Goal: Information Seeking & Learning: Learn about a topic

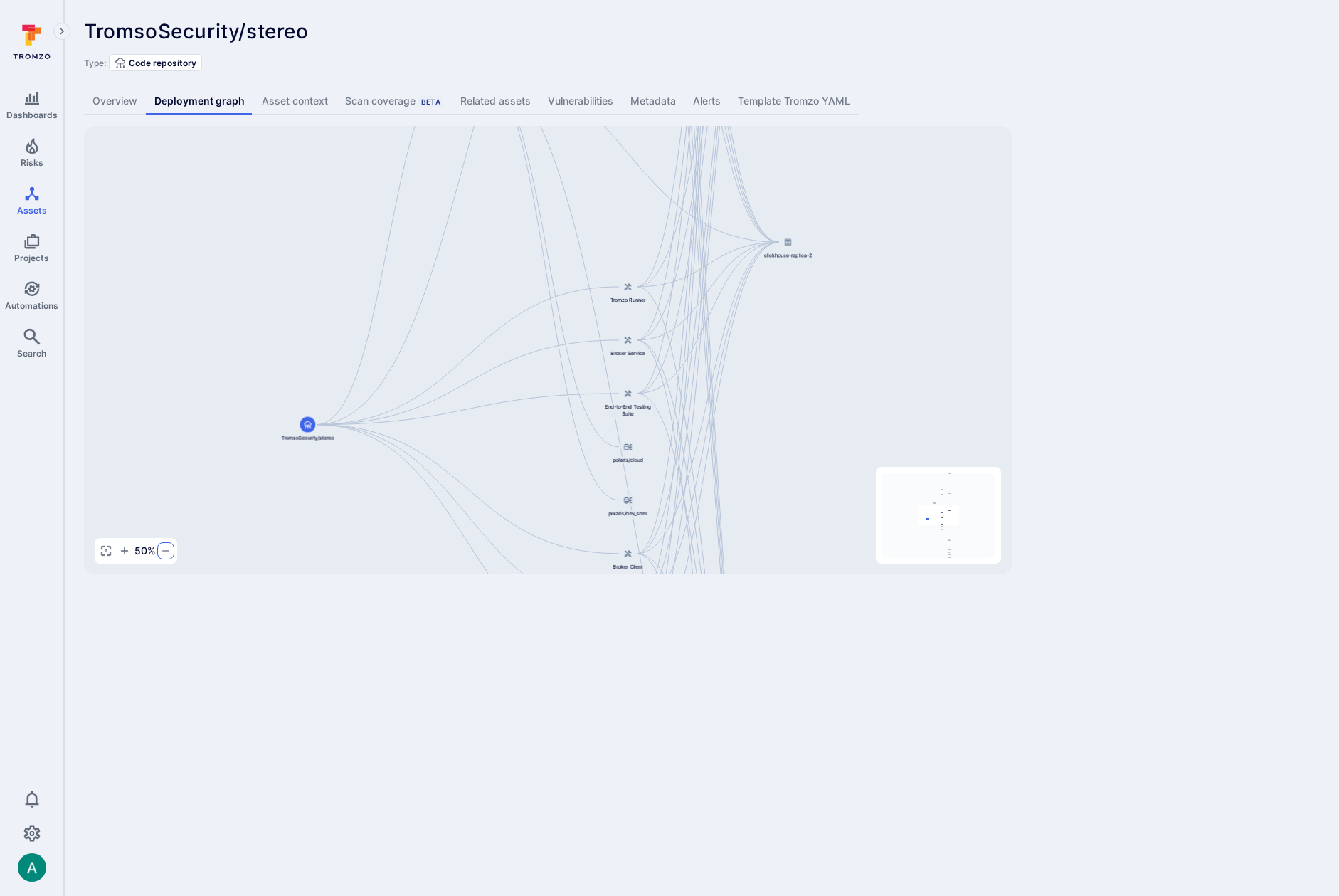
click at [167, 550] on icon "button" at bounding box center [165, 550] width 11 height 11
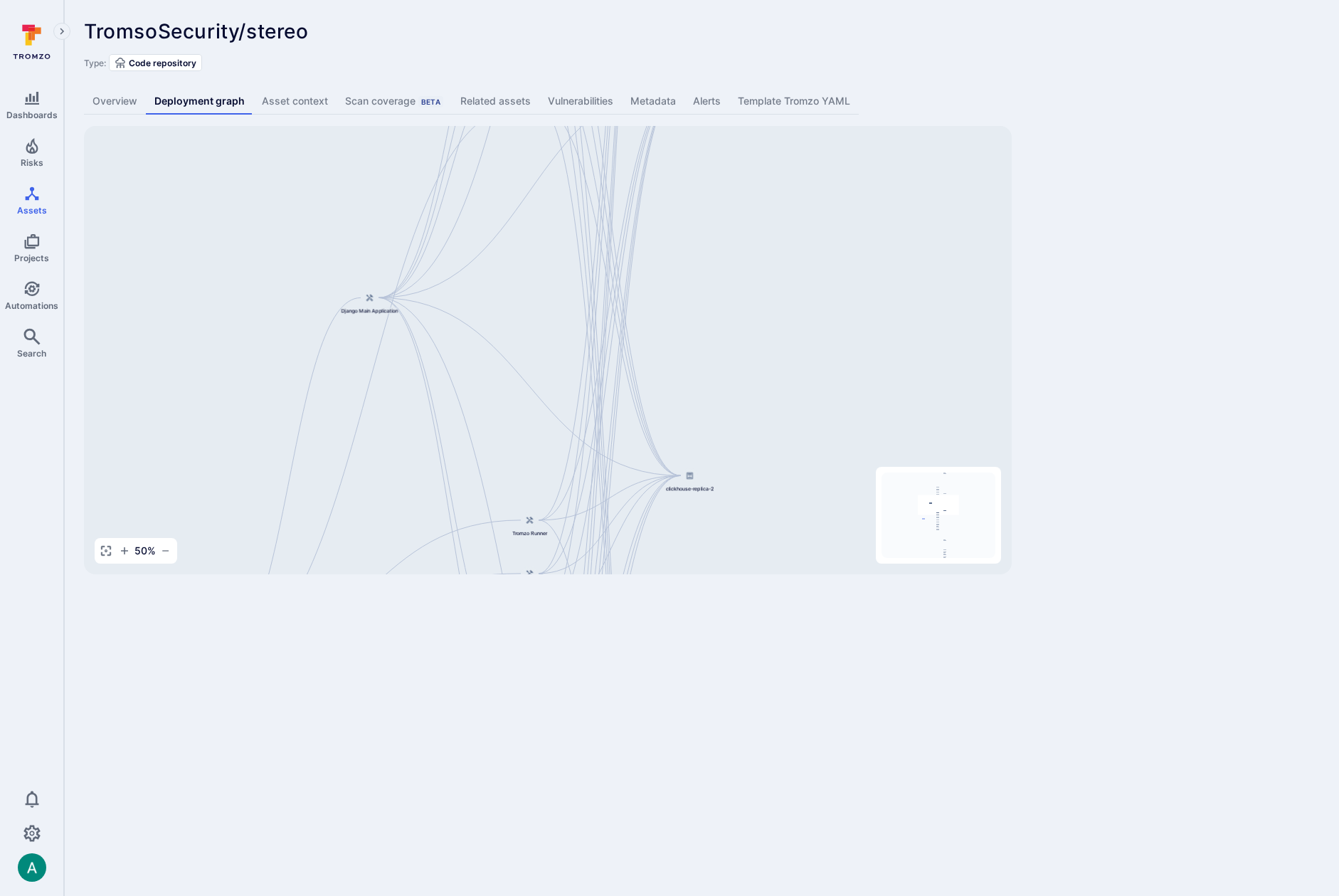
drag, startPoint x: 284, startPoint y: 275, endPoint x: 185, endPoint y: 509, distance: 254.1
click at [185, 509] on div "Django Main Application TromsoSecurity/stereo API Service Web Interface Dashboa…" at bounding box center [547, 350] width 928 height 448
click at [167, 556] on icon "button" at bounding box center [165, 550] width 11 height 11
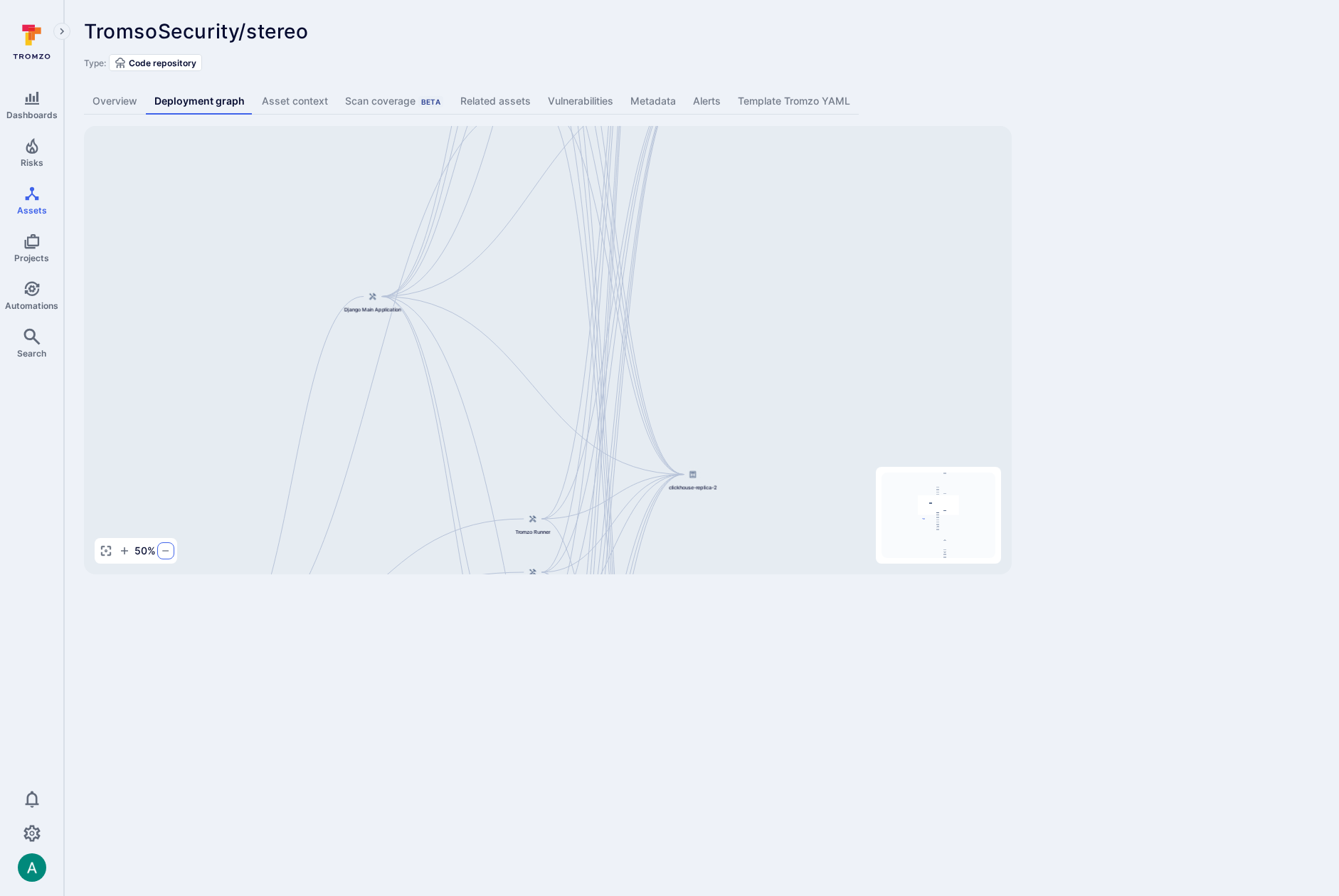
click at [167, 556] on icon "button" at bounding box center [165, 550] width 11 height 11
click at [167, 555] on icon "button" at bounding box center [165, 550] width 11 height 11
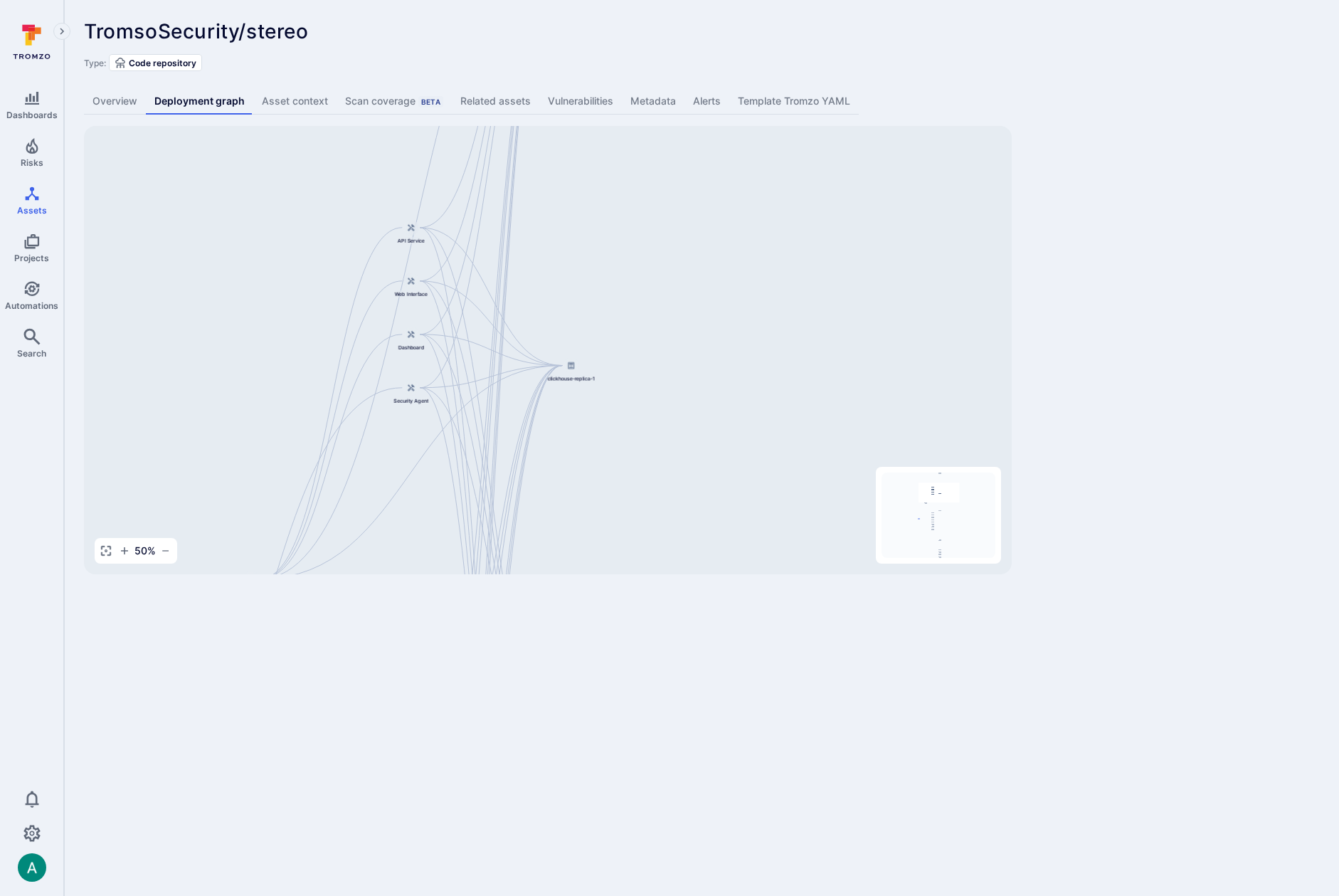
drag, startPoint x: 648, startPoint y: 243, endPoint x: 527, endPoint y: 525, distance: 306.9
click at [527, 525] on div "Django Main Application TromsoSecurity/stereo API Service Web Interface Dashboa…" at bounding box center [547, 350] width 928 height 448
drag, startPoint x: 488, startPoint y: 220, endPoint x: 428, endPoint y: 521, distance: 306.9
click at [428, 520] on div "Django Main Application TromsoSecurity/stereo API Service Web Interface Dashboa…" at bounding box center [547, 350] width 928 height 448
drag, startPoint x: 425, startPoint y: 515, endPoint x: 443, endPoint y: 265, distance: 250.6
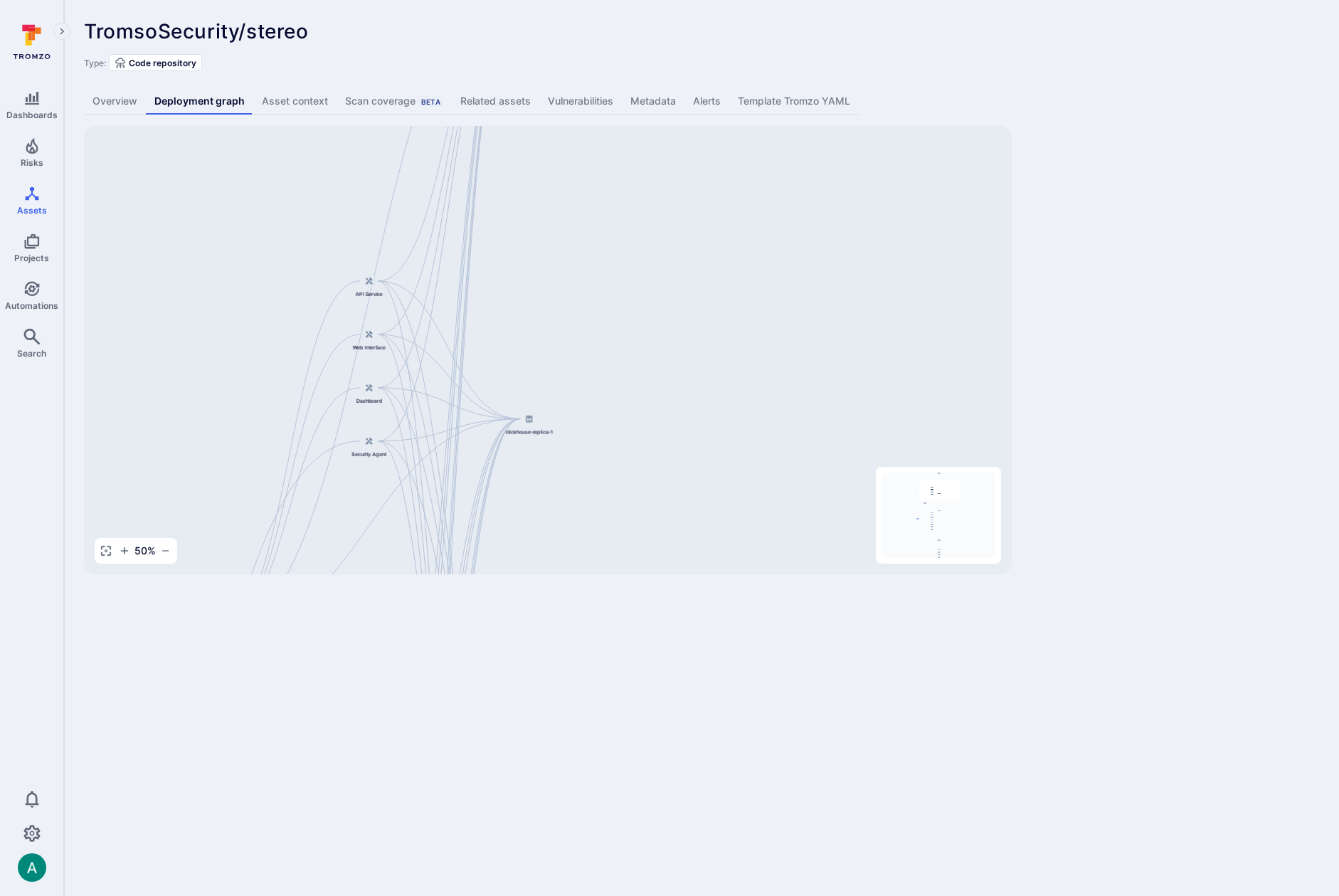
click at [443, 265] on div "Django Main Application TromsoSecurity/stereo API Service Web Interface Dashboa…" at bounding box center [547, 350] width 928 height 448
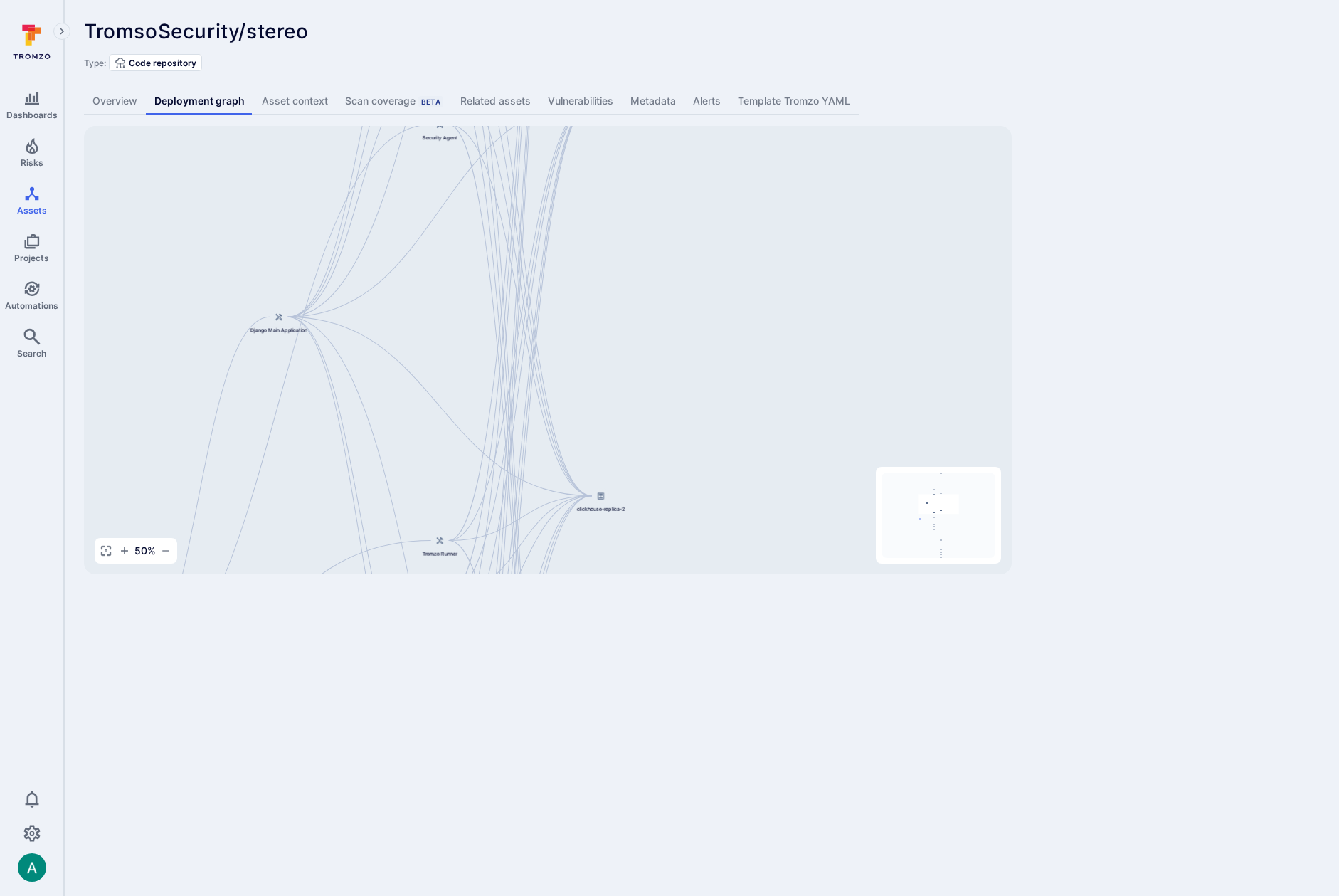
drag, startPoint x: 427, startPoint y: 513, endPoint x: 498, endPoint y: 217, distance: 304.4
click at [498, 217] on div "Django Main Application TromsoSecurity/stereo API Service Web Interface Dashboa…" at bounding box center [547, 350] width 928 height 448
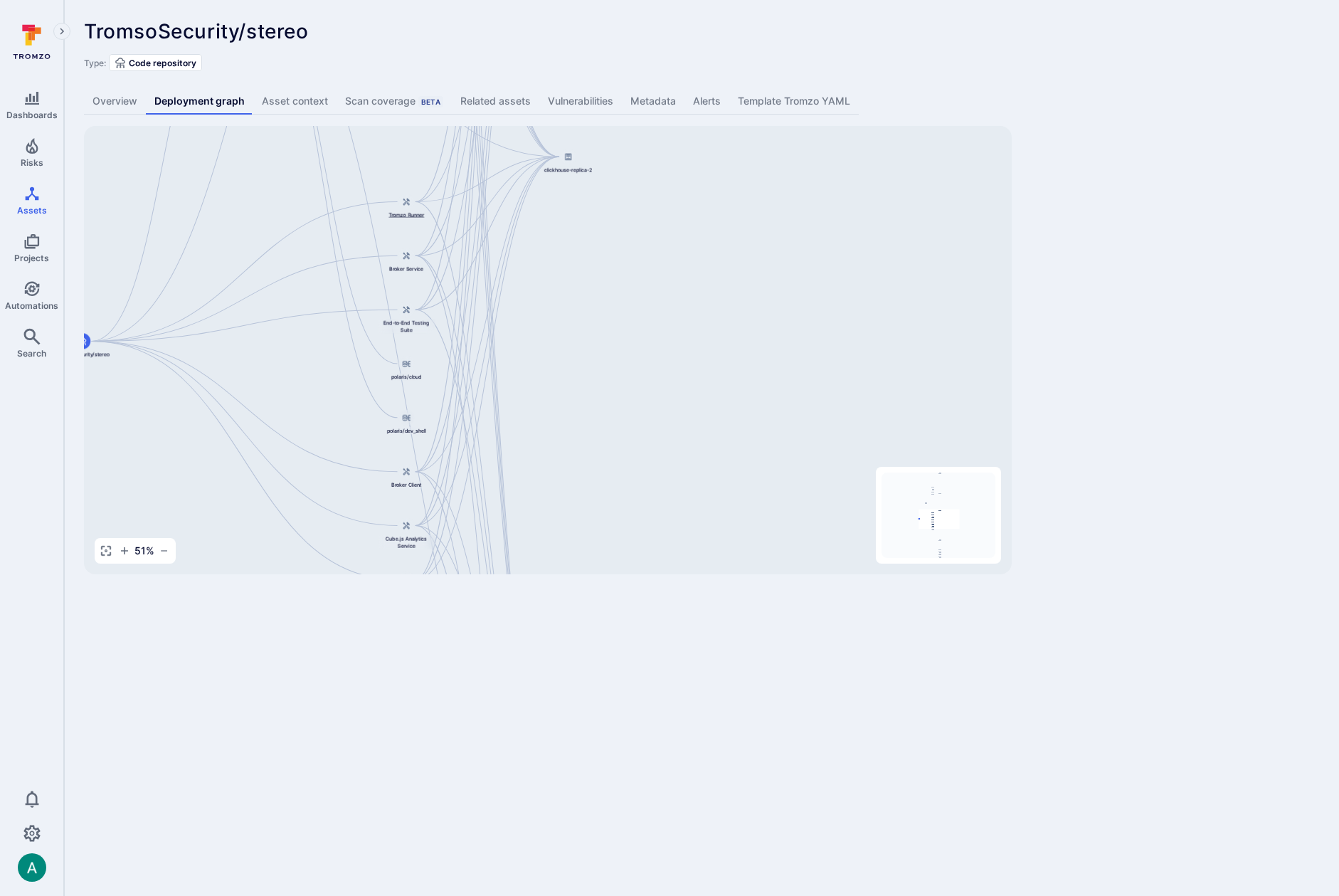
drag, startPoint x: 441, startPoint y: 524, endPoint x: 409, endPoint y: 202, distance: 323.6
click at [409, 202] on icon at bounding box center [407, 202] width 9 height 9
drag, startPoint x: 569, startPoint y: 440, endPoint x: 573, endPoint y: 139, distance: 301.0
click at [573, 139] on div "Django Main Application TromsoSecurity/stereo API Service Web Interface Dashboa…" at bounding box center [547, 350] width 928 height 448
click at [572, 511] on div at bounding box center [572, 504] width 16 height 16
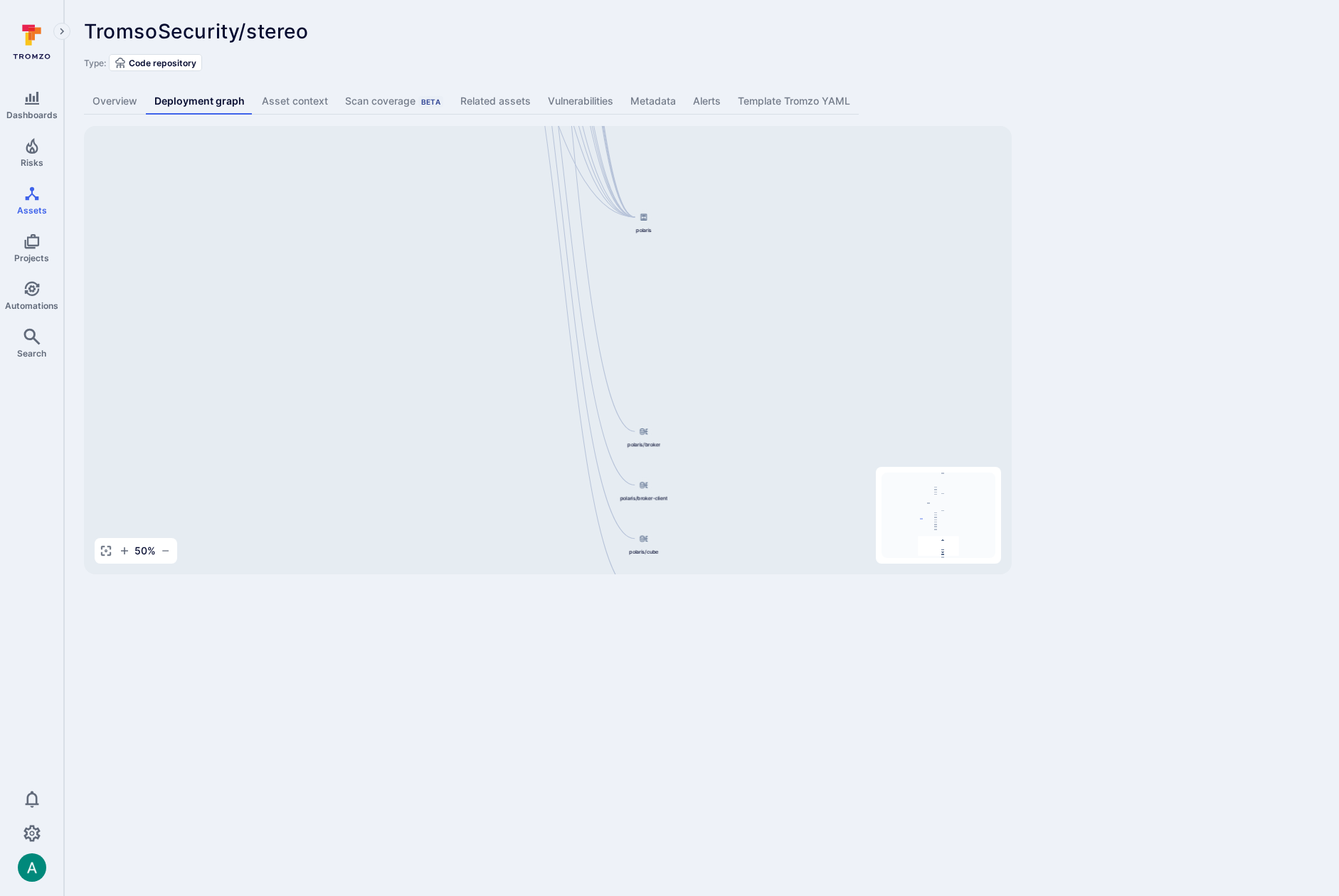
drag, startPoint x: 556, startPoint y: 406, endPoint x: 631, endPoint y: 98, distance: 317.0
click at [631, 98] on div "TromsoSecurity/stereo ... Show more Type: Code repository Overview Deployment g…" at bounding box center [701, 297] width 1275 height 594
drag, startPoint x: 763, startPoint y: 435, endPoint x: 689, endPoint y: 537, distance: 126.0
click at [689, 537] on div "Django Main Application TromsoSecurity/stereo API Service Web Interface Dashboa…" at bounding box center [547, 350] width 928 height 448
drag, startPoint x: 680, startPoint y: 484, endPoint x: 566, endPoint y: 382, distance: 153.0
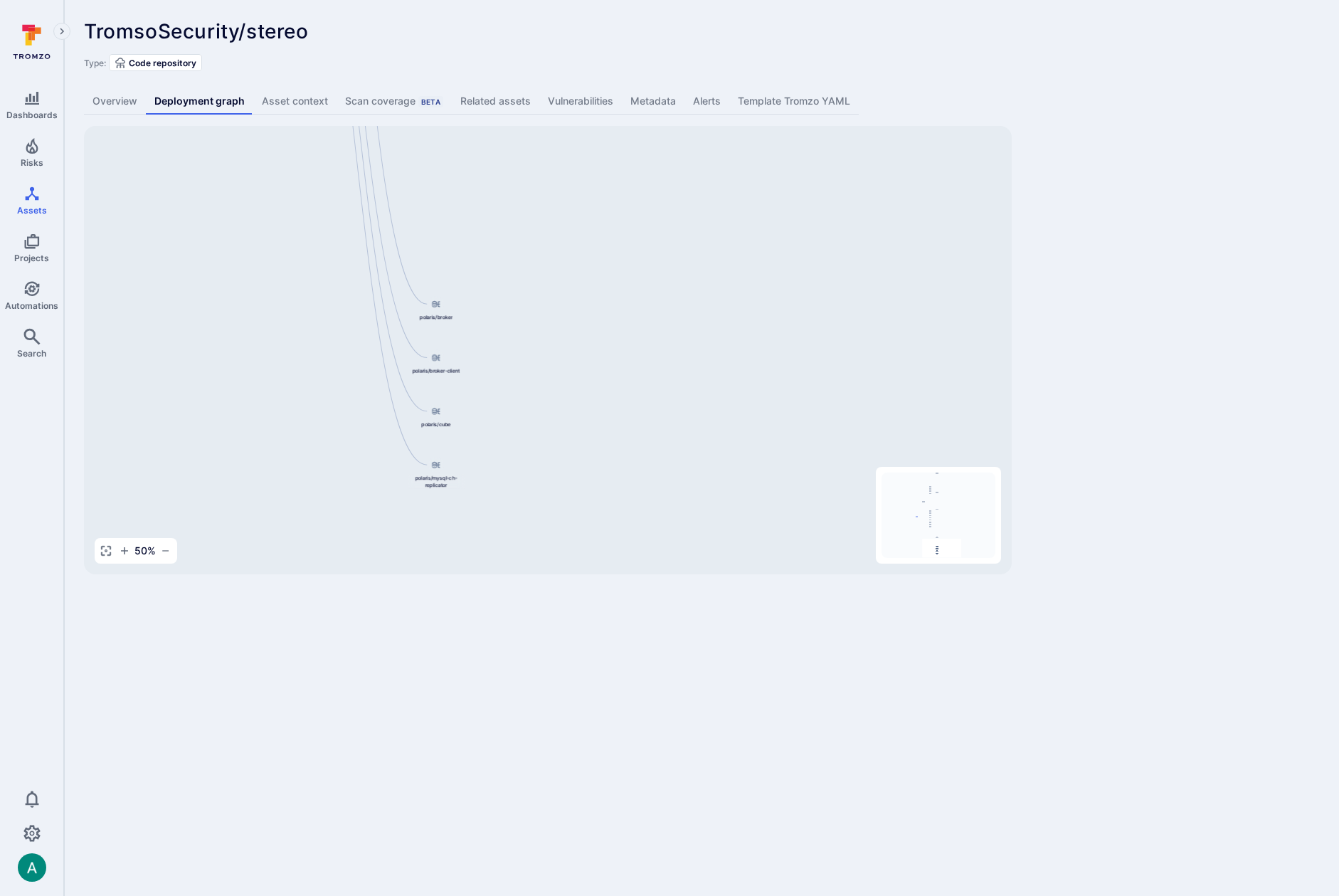
click at [566, 382] on div "Django Main Application TromsoSecurity/stereo API Service Web Interface Dashboa…" at bounding box center [547, 350] width 928 height 448
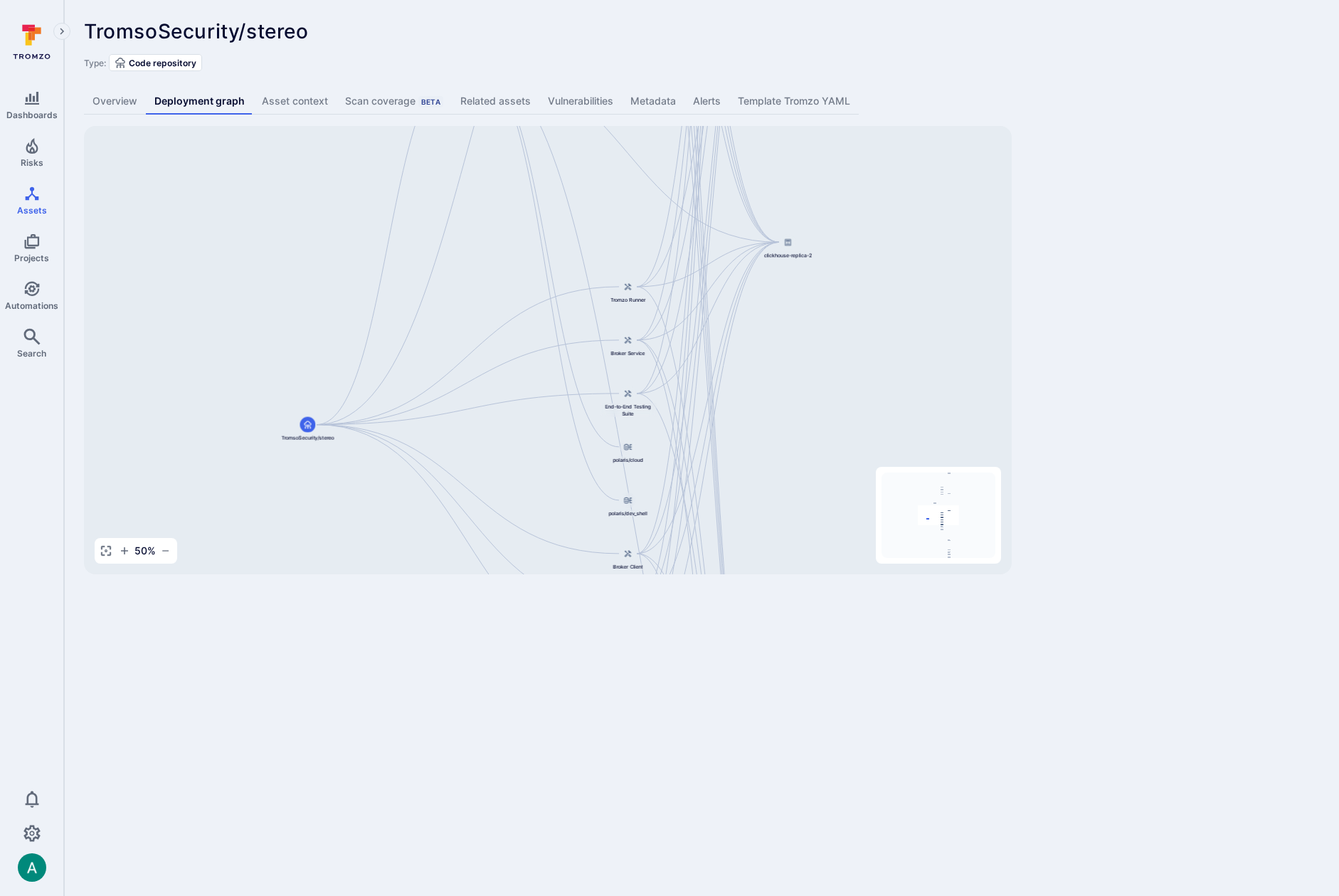
click at [709, 416] on div "Django Main Application TromsoSecurity/stereo API Service Web Interface Dashboa…" at bounding box center [547, 350] width 928 height 448
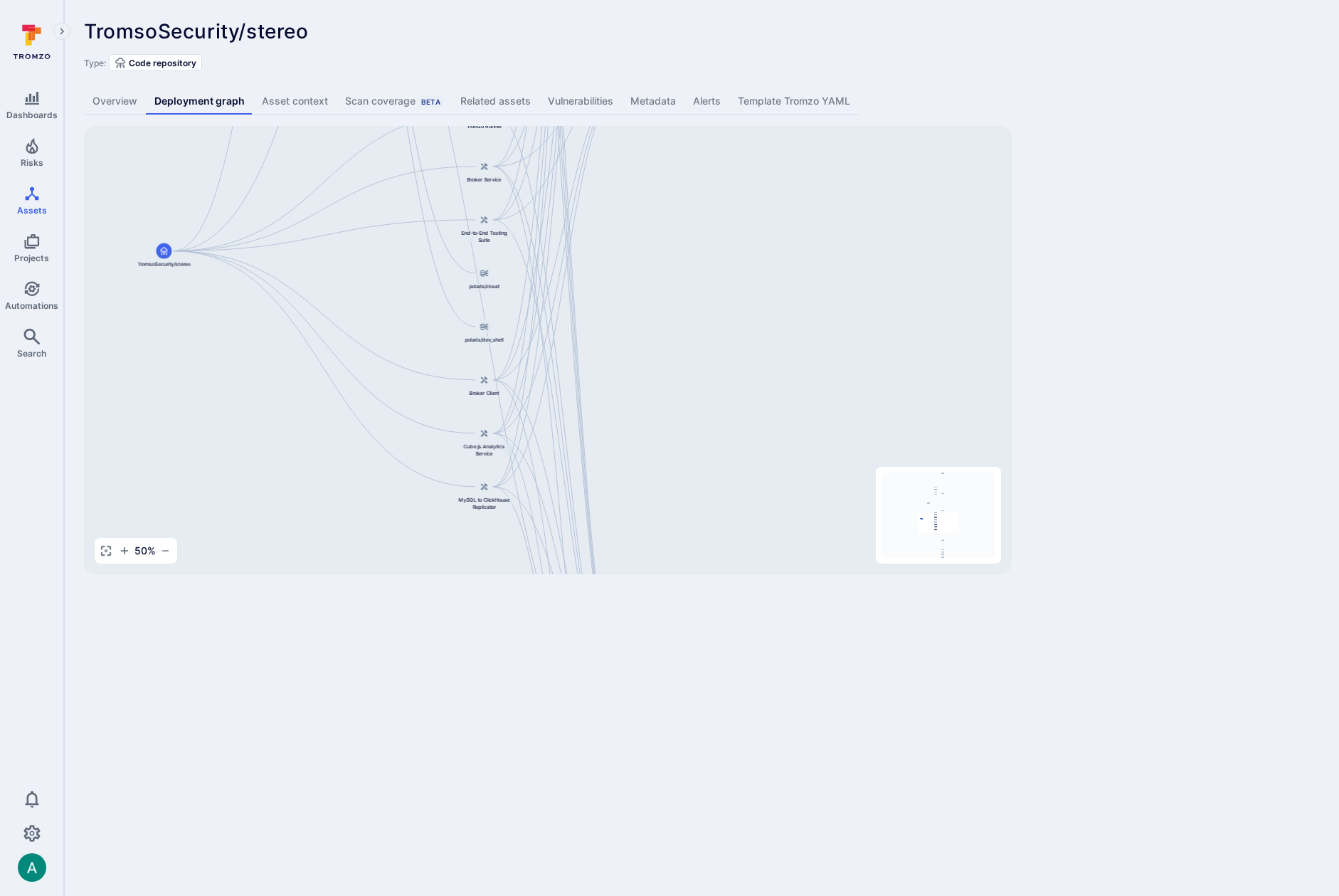
drag, startPoint x: 531, startPoint y: 464, endPoint x: 384, endPoint y: 285, distance: 231.6
click at [384, 285] on div "Django Main Application TromsoSecurity/stereo API Service Web Interface Dashboa…" at bounding box center [547, 350] width 928 height 448
drag, startPoint x: 688, startPoint y: 453, endPoint x: 547, endPoint y: 106, distance: 374.6
click at [547, 106] on div "TromsoSecurity/stereo ... Show more Type: Code repository Overview Deployment g…" at bounding box center [701, 297] width 1275 height 594
drag, startPoint x: 551, startPoint y: 467, endPoint x: 539, endPoint y: 116, distance: 351.2
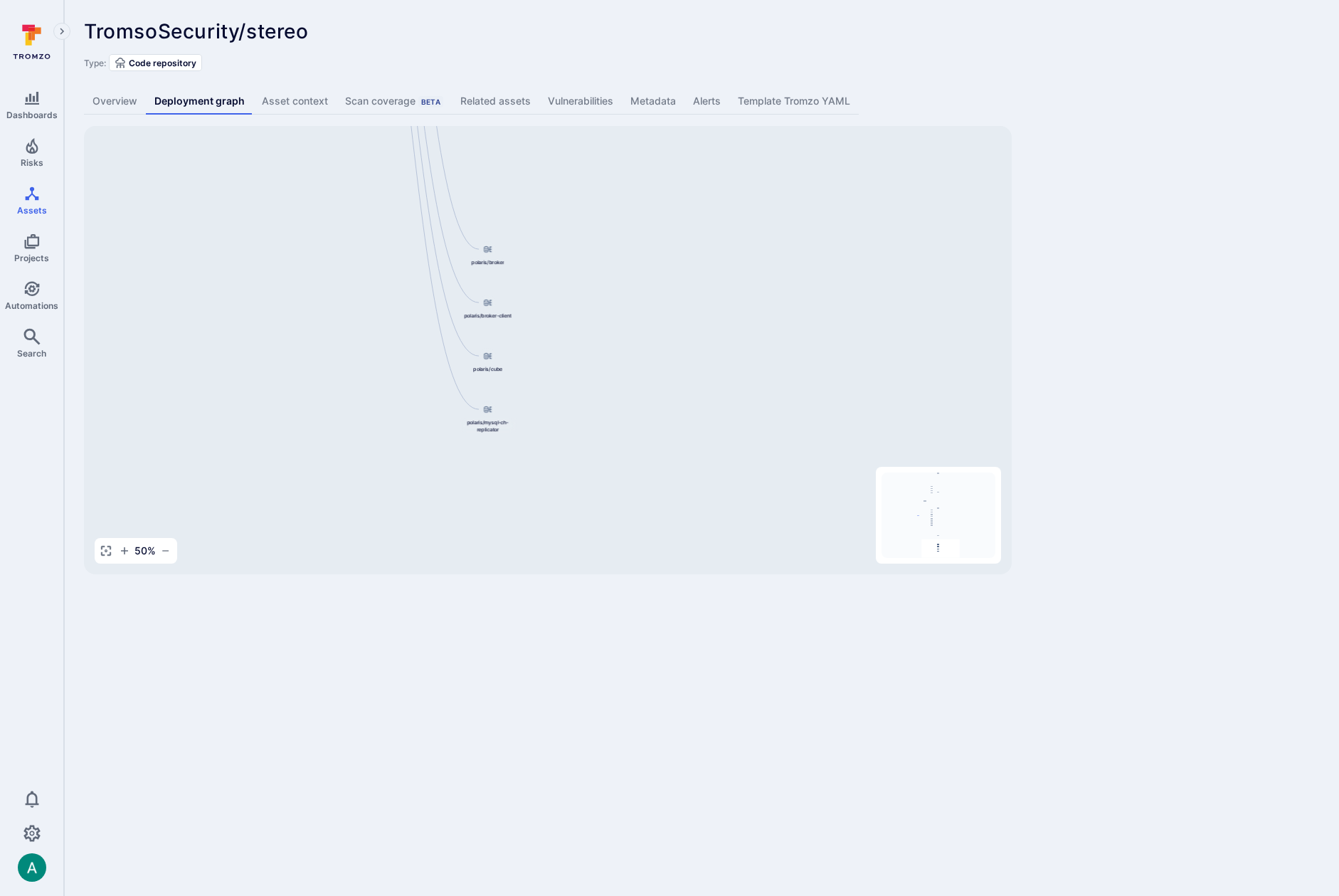
click at [539, 116] on div "TromsoSecurity/stereo ... Show more Type: Code repository Overview Deployment g…" at bounding box center [701, 297] width 1275 height 594
drag, startPoint x: 569, startPoint y: 229, endPoint x: 629, endPoint y: 552, distance: 328.5
click at [628, 556] on div "Django Main Application TromsoSecurity/stereo API Service Web Interface Dashboa…" at bounding box center [547, 350] width 928 height 448
drag, startPoint x: 595, startPoint y: 330, endPoint x: 574, endPoint y: 452, distance: 123.8
click at [574, 452] on div "Django Main Application TromsoSecurity/stereo API Service Web Interface Dashboa…" at bounding box center [547, 350] width 928 height 448
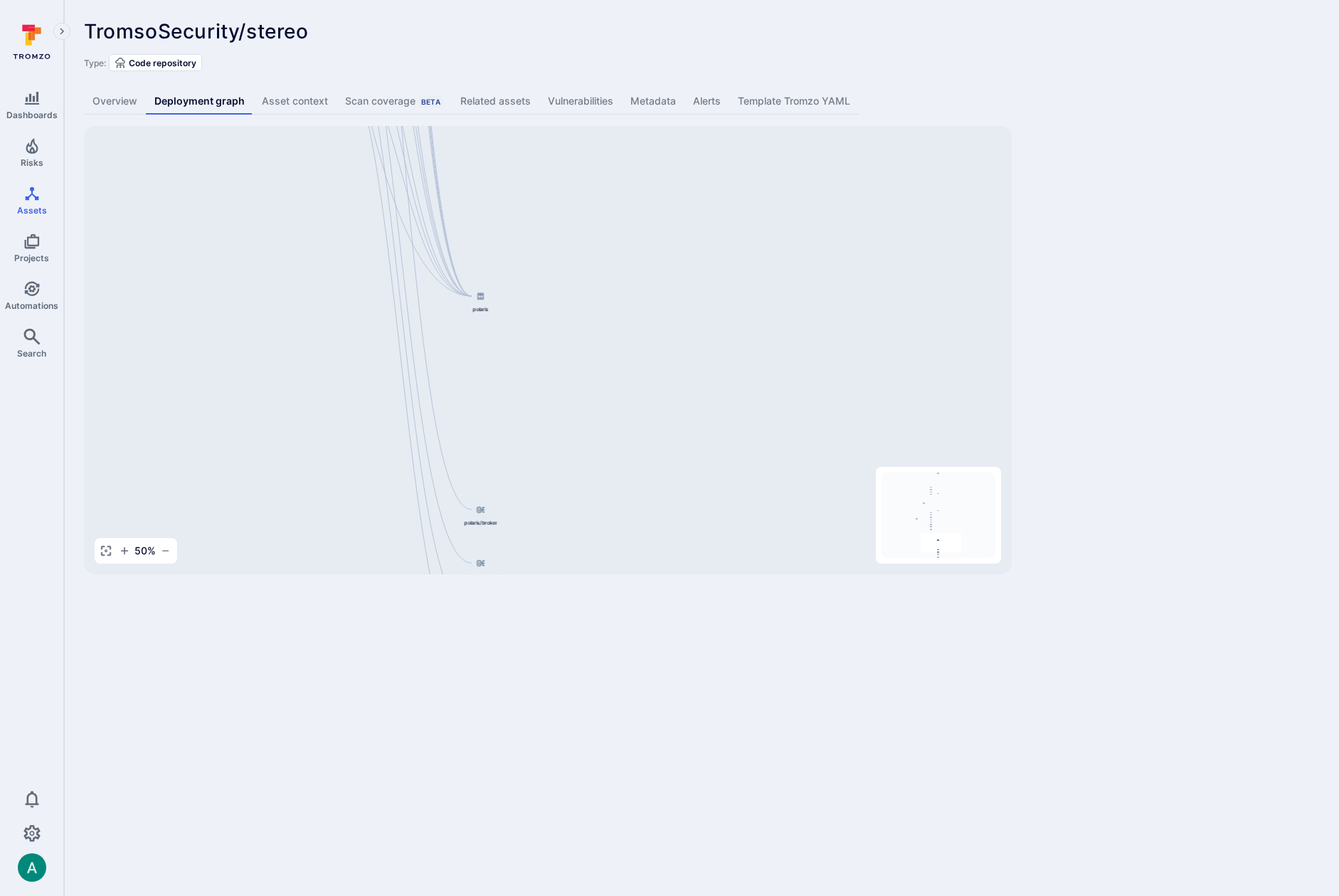
drag, startPoint x: 548, startPoint y: 449, endPoint x: 525, endPoint y: 191, distance: 259.0
click at [525, 191] on div "Django Main Application TromsoSecurity/stereo API Service Web Interface Dashboa…" at bounding box center [547, 350] width 928 height 448
click at [473, 531] on div "polaris/broker" at bounding box center [478, 527] width 57 height 24
drag, startPoint x: 518, startPoint y: 260, endPoint x: 555, endPoint y: 518, distance: 260.6
click at [502, 523] on div "Django Main Application TromsoSecurity/stereo API Service Web Interface Dashboa…" at bounding box center [547, 350] width 928 height 448
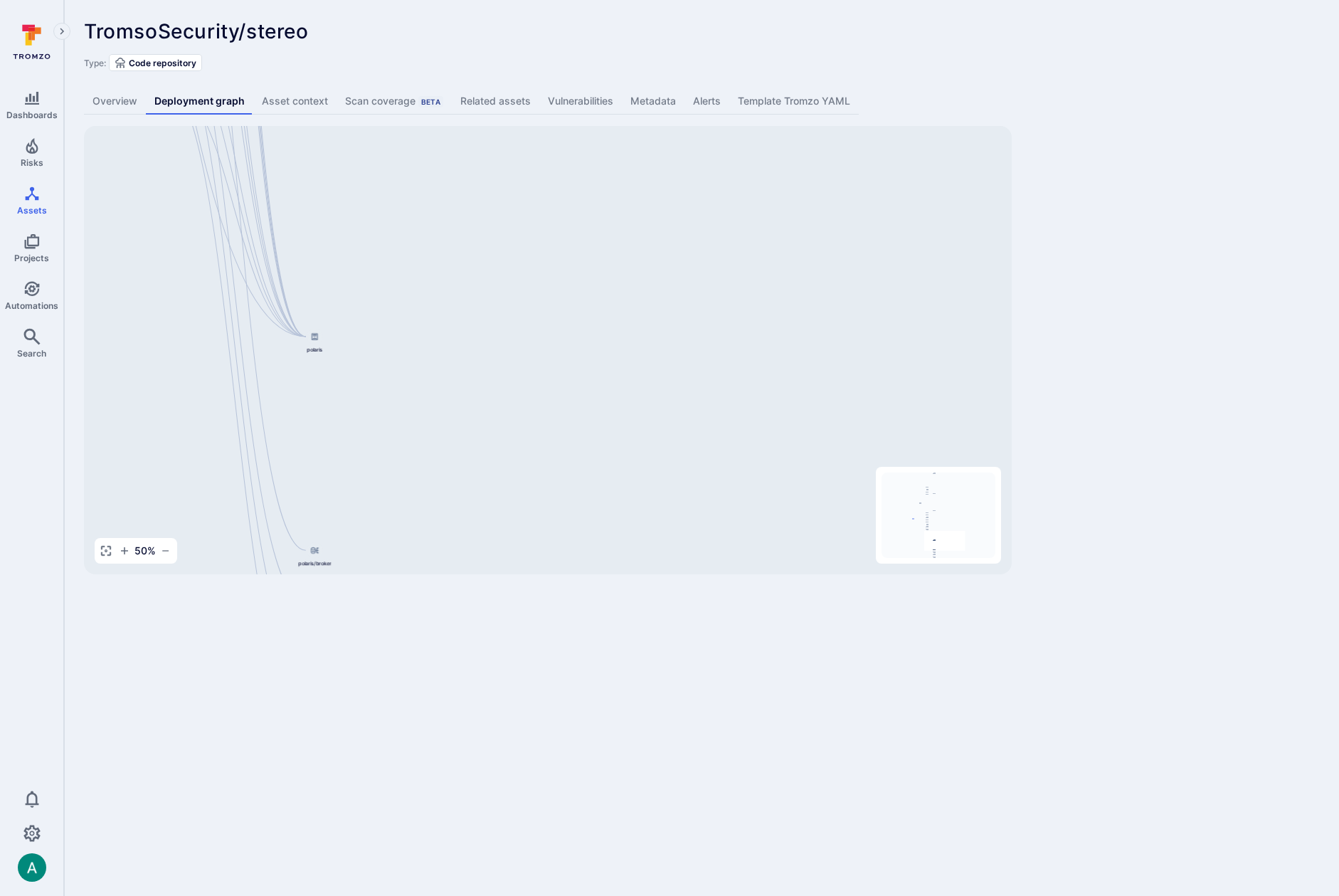
drag, startPoint x: 564, startPoint y: 410, endPoint x: 420, endPoint y: 162, distance: 286.8
click at [420, 162] on div "Django Main Application TromsoSecurity/stereo API Service Web Interface Dashboa…" at bounding box center [547, 350] width 928 height 448
click at [316, 553] on icon at bounding box center [314, 552] width 8 height 7
click at [289, 532] on div "Django Main Application TromsoSecurity/stereo API Service Web Interface Dashboa…" at bounding box center [547, 350] width 928 height 448
drag, startPoint x: 283, startPoint y: 524, endPoint x: 502, endPoint y: 653, distance: 254.2
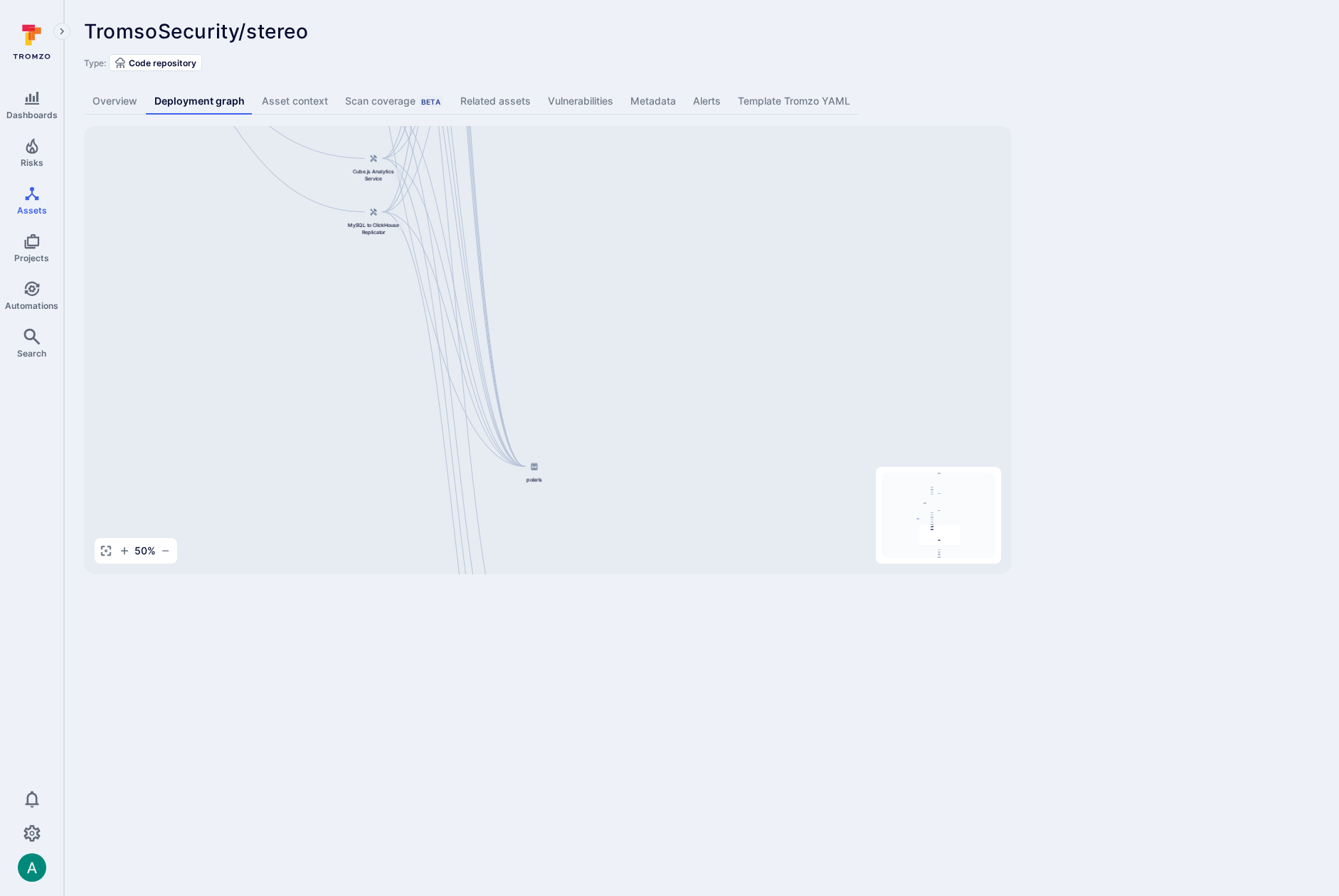
click at [502, 653] on body "Dashboards Risks Assets Projects Automations Search 0 Assets Assets Pull reques…" at bounding box center [669, 448] width 1339 height 896
drag, startPoint x: 455, startPoint y: 265, endPoint x: 465, endPoint y: 363, distance: 98.5
click at [465, 363] on div "Django Main Application TromsoSecurity/stereo API Service Web Interface Dashboa…" at bounding box center [547, 350] width 928 height 448
drag, startPoint x: 463, startPoint y: 349, endPoint x: 455, endPoint y: 470, distance: 121.3
click at [455, 470] on div "Django Main Application TromsoSecurity/stereo API Service Web Interface Dashboa…" at bounding box center [547, 350] width 928 height 448
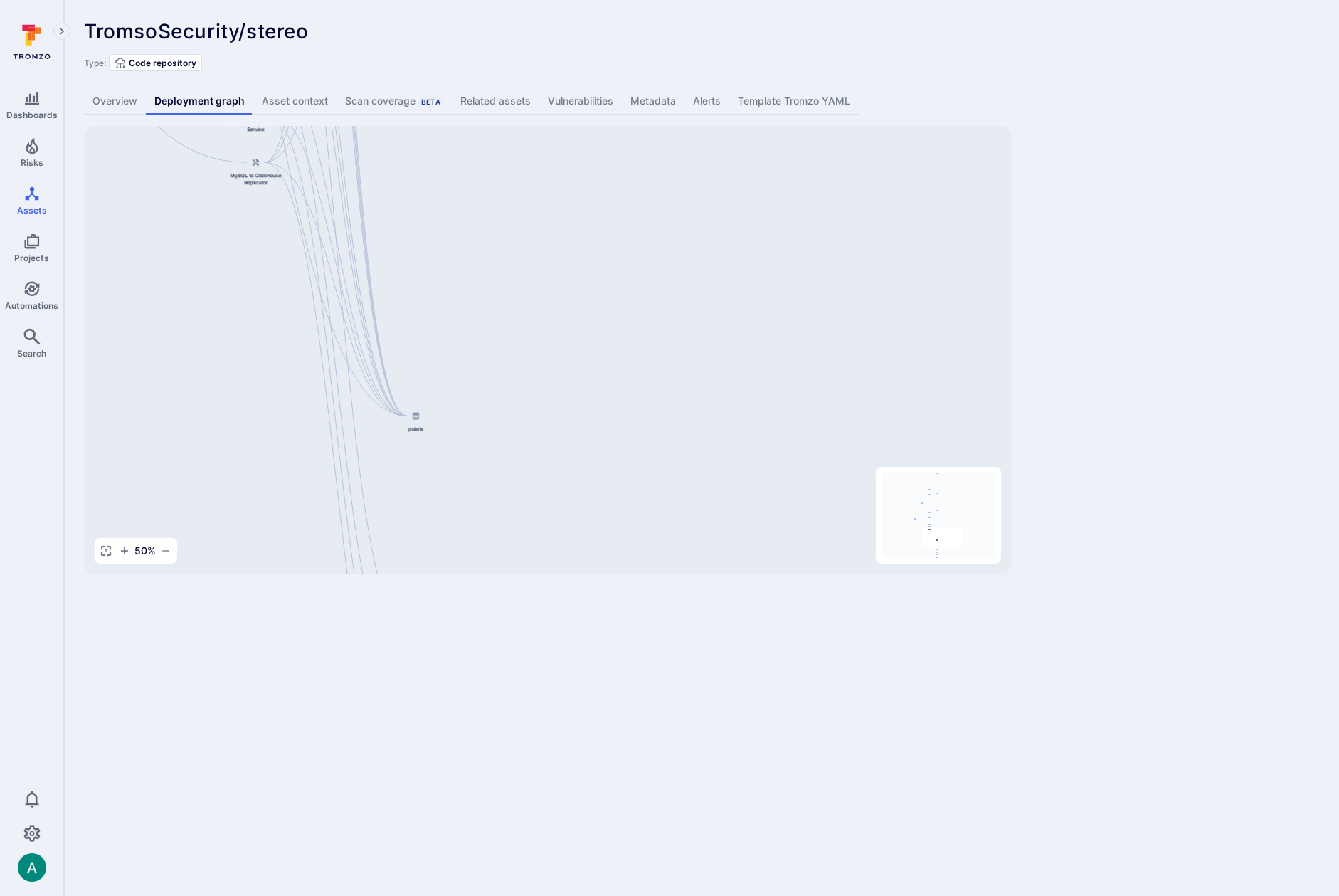
drag, startPoint x: 536, startPoint y: 431, endPoint x: 415, endPoint y: 161, distance: 295.9
click at [415, 161] on div "Django Main Application TromsoSecurity/stereo API Service Web Interface Dashboa…" at bounding box center [547, 350] width 928 height 448
drag, startPoint x: 445, startPoint y: 401, endPoint x: 445, endPoint y: 266, distance: 135.0
click at [445, 266] on div "Django Main Application TromsoSecurity/stereo API Service Web Interface Dashboa…" at bounding box center [547, 350] width 928 height 448
drag, startPoint x: 492, startPoint y: 398, endPoint x: 565, endPoint y: 427, distance: 78.5
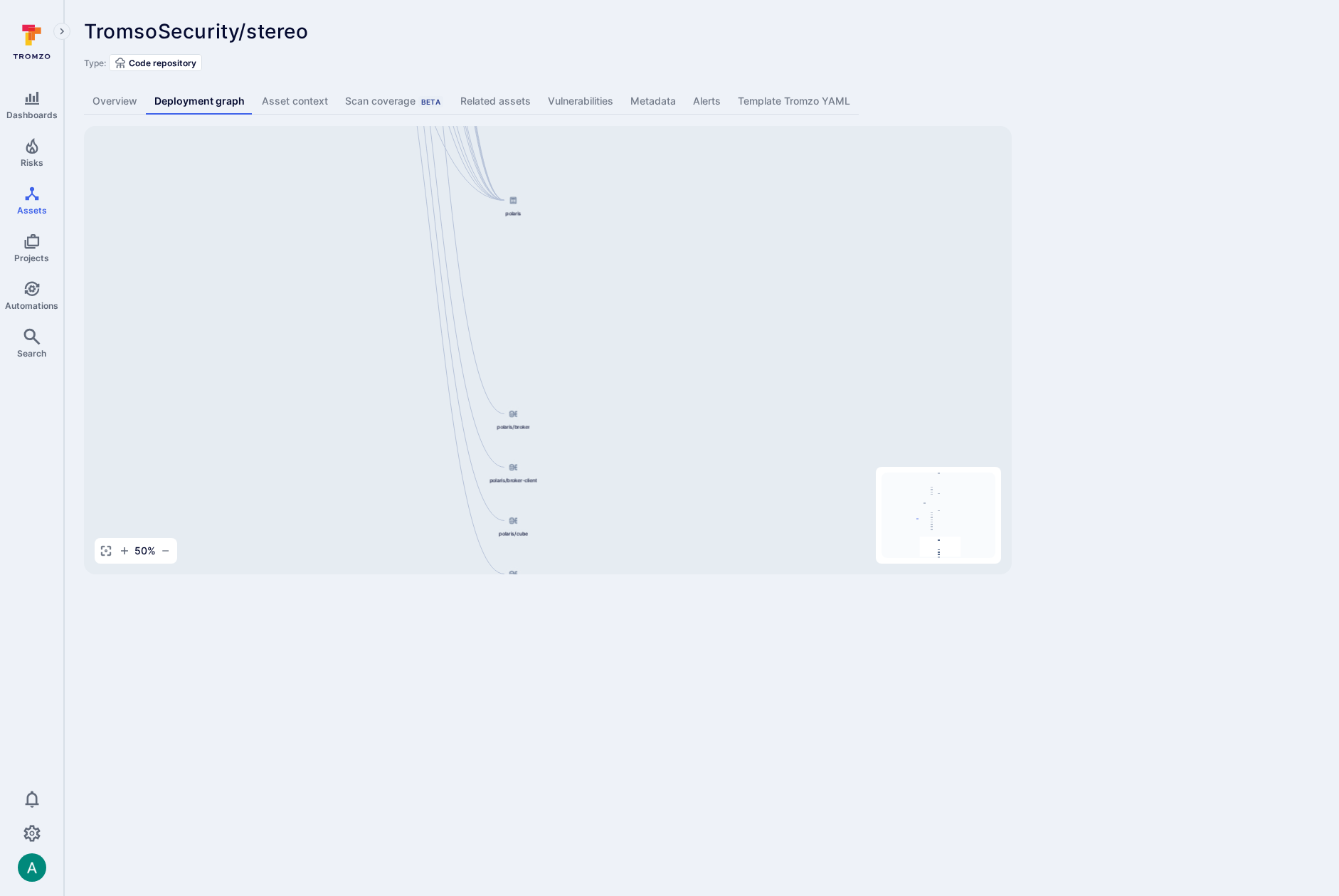
click at [565, 427] on div "Django Main Application TromsoSecurity/stereo API Service Web Interface Dashboa…" at bounding box center [547, 350] width 928 height 448
drag, startPoint x: 607, startPoint y: 546, endPoint x: 602, endPoint y: 469, distance: 77.2
click at [602, 469] on div "Django Main Application TromsoSecurity/stereo API Service Web Interface Dashboa…" at bounding box center [547, 350] width 928 height 448
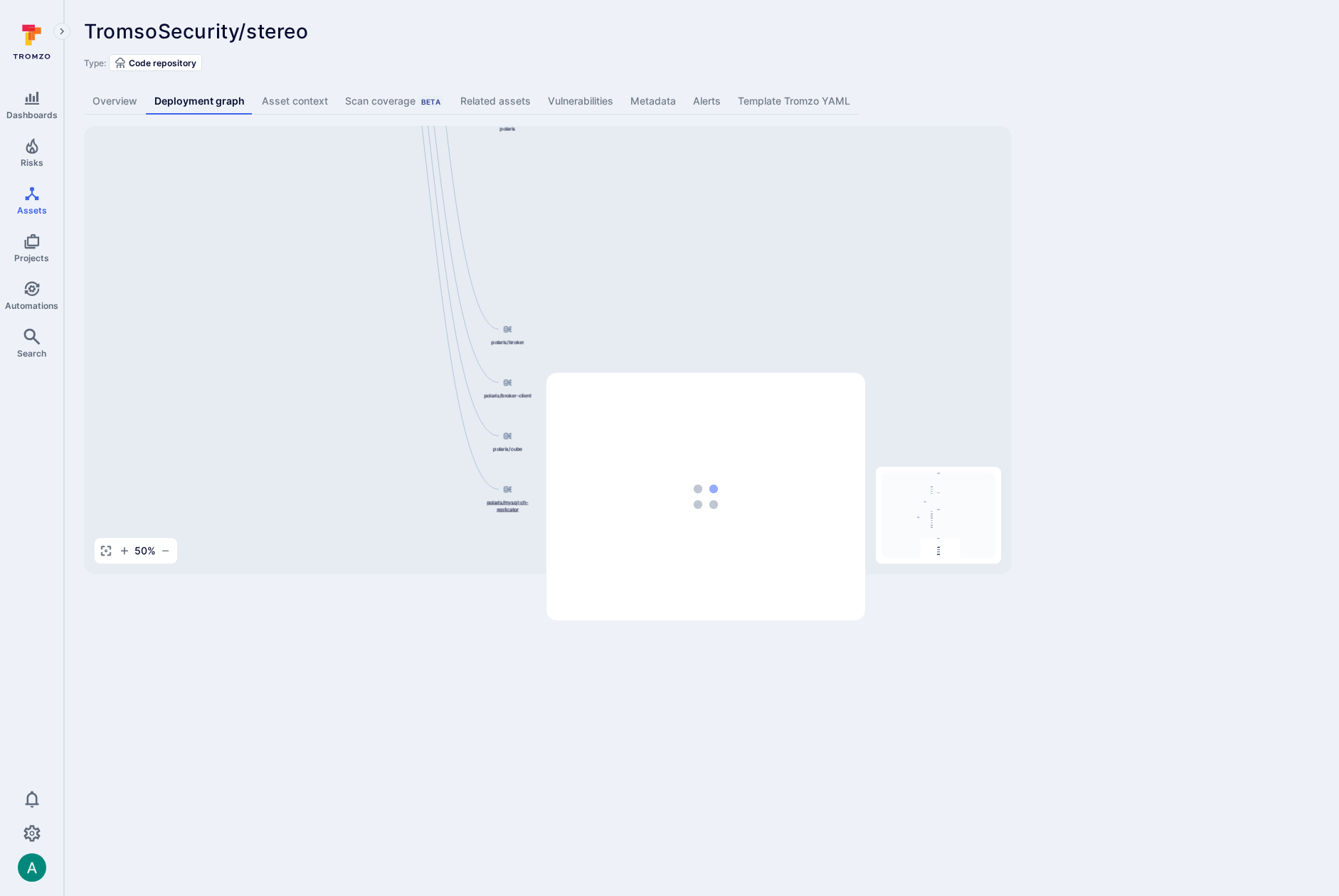
click at [496, 504] on span "polaris/mysql-ch-replicator" at bounding box center [507, 504] width 57 height 14
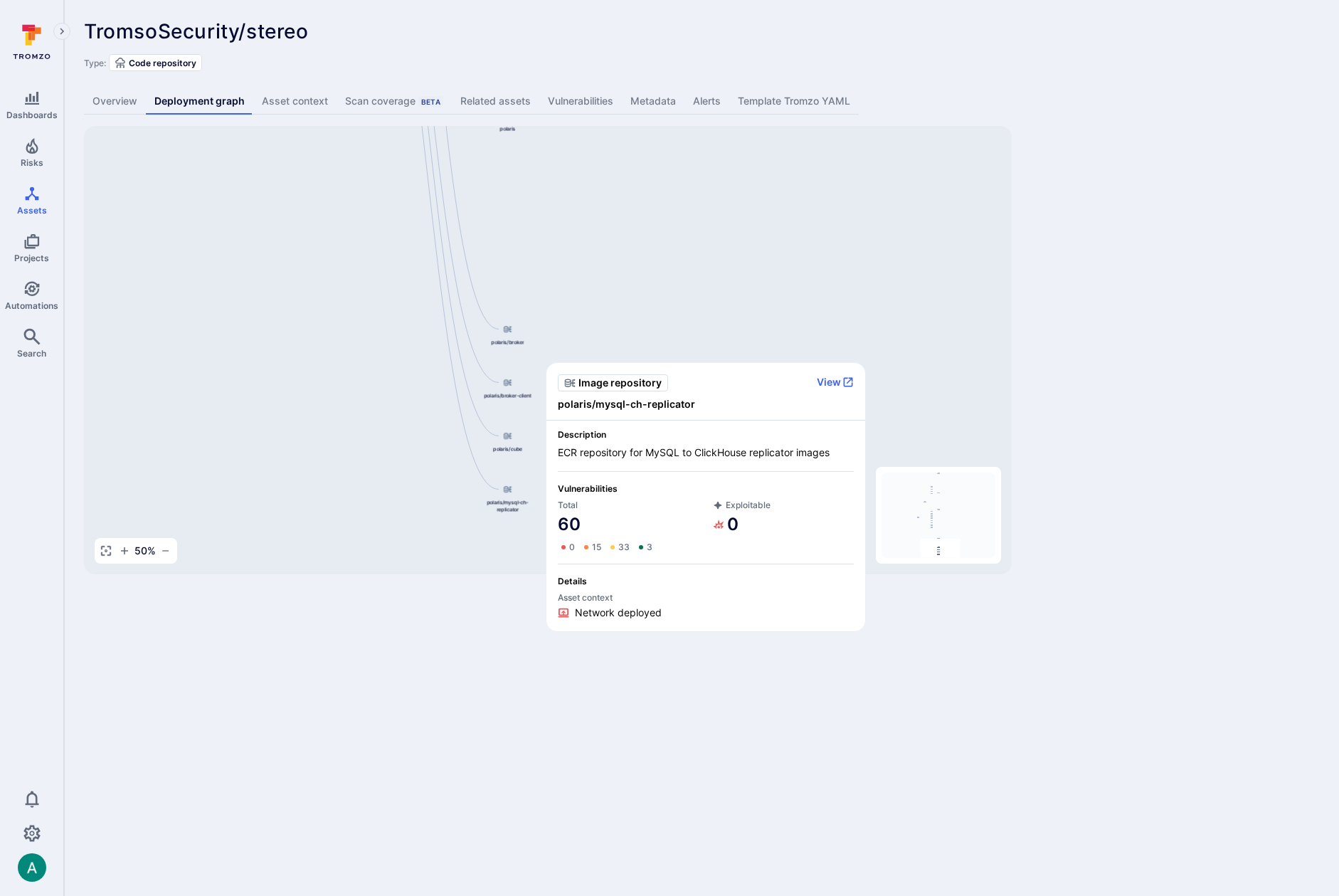
click at [639, 398] on span "polaris/mysql-ch-replicator" at bounding box center [705, 403] width 296 height 14
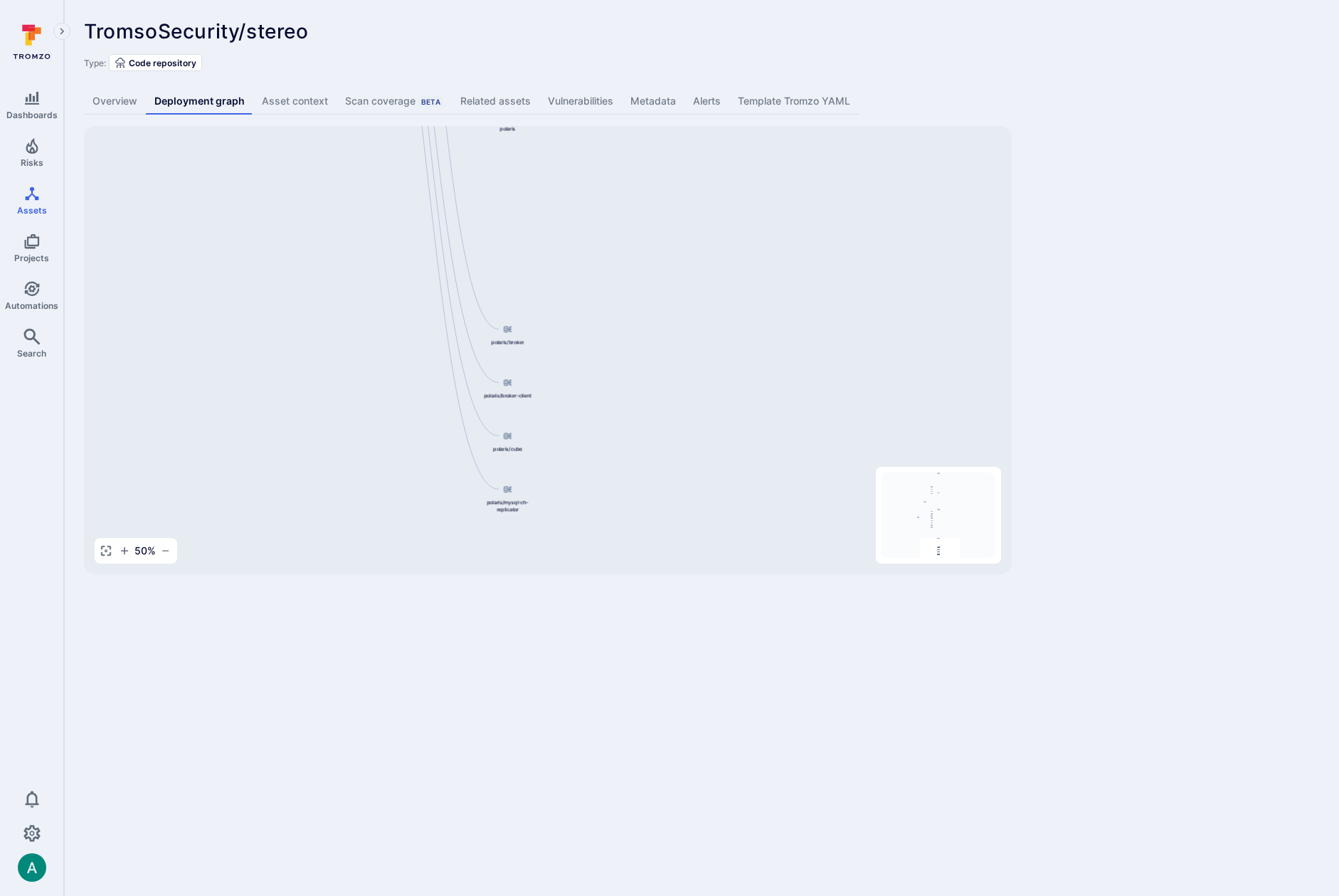
copy span "polaris/mysql-ch-replicator"
drag, startPoint x: 355, startPoint y: 268, endPoint x: 393, endPoint y: 491, distance: 226.2
click at [392, 494] on div "Django Main Application TromsoSecurity/stereo API Service Web Interface Dashboa…" at bounding box center [547, 350] width 928 height 448
drag, startPoint x: 380, startPoint y: 441, endPoint x: 381, endPoint y: 353, distance: 88.0
click at [385, 480] on div "Django Main Application TromsoSecurity/stereo API Service Web Interface Dashboa…" at bounding box center [547, 350] width 928 height 448
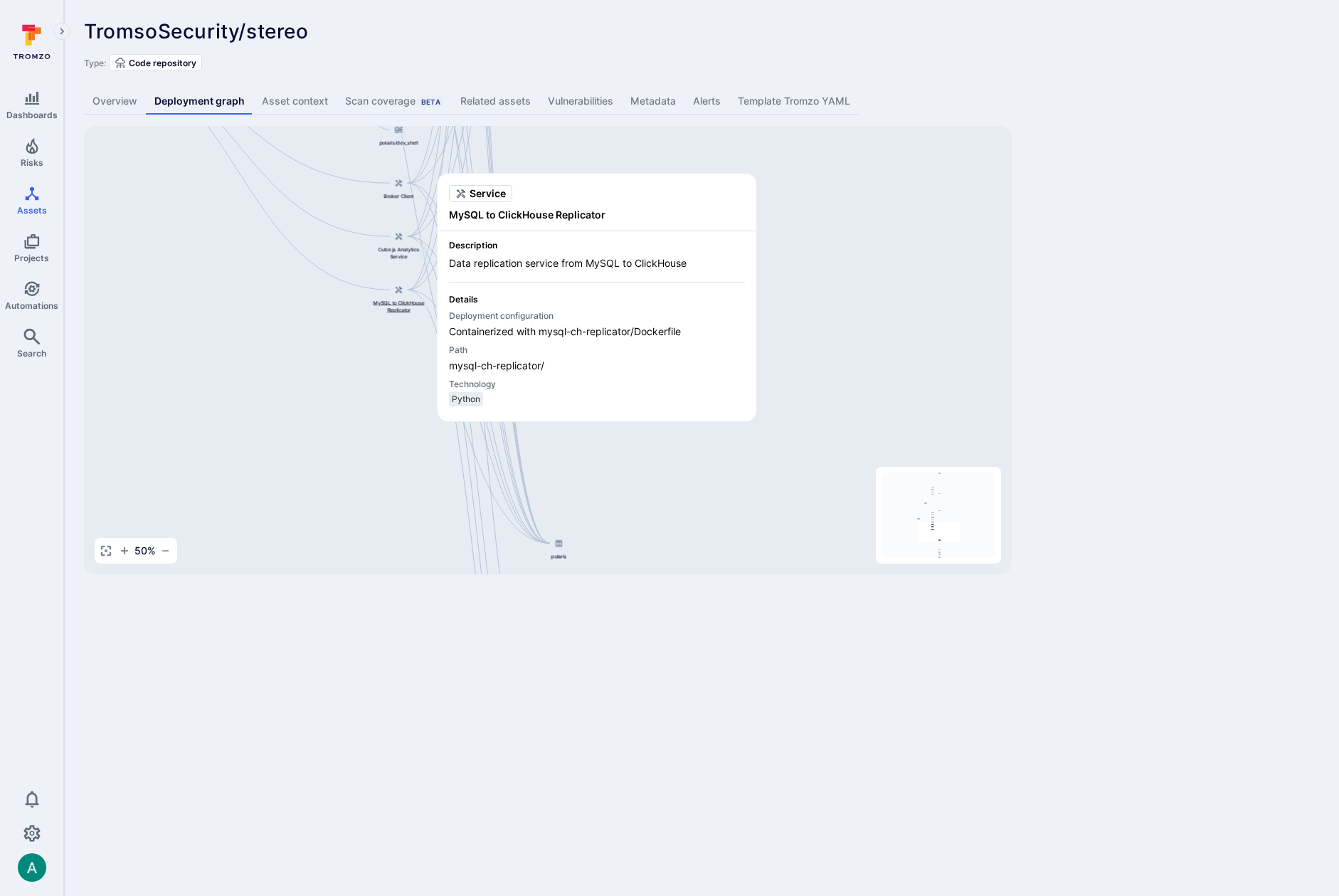
click at [404, 305] on span "MySQL to ClickHouse Replicator" at bounding box center [398, 306] width 57 height 14
click at [507, 214] on span "MySQL to ClickHouse Replicator" at bounding box center [596, 214] width 296 height 14
copy span "MySQL to ClickHouse Replicator"
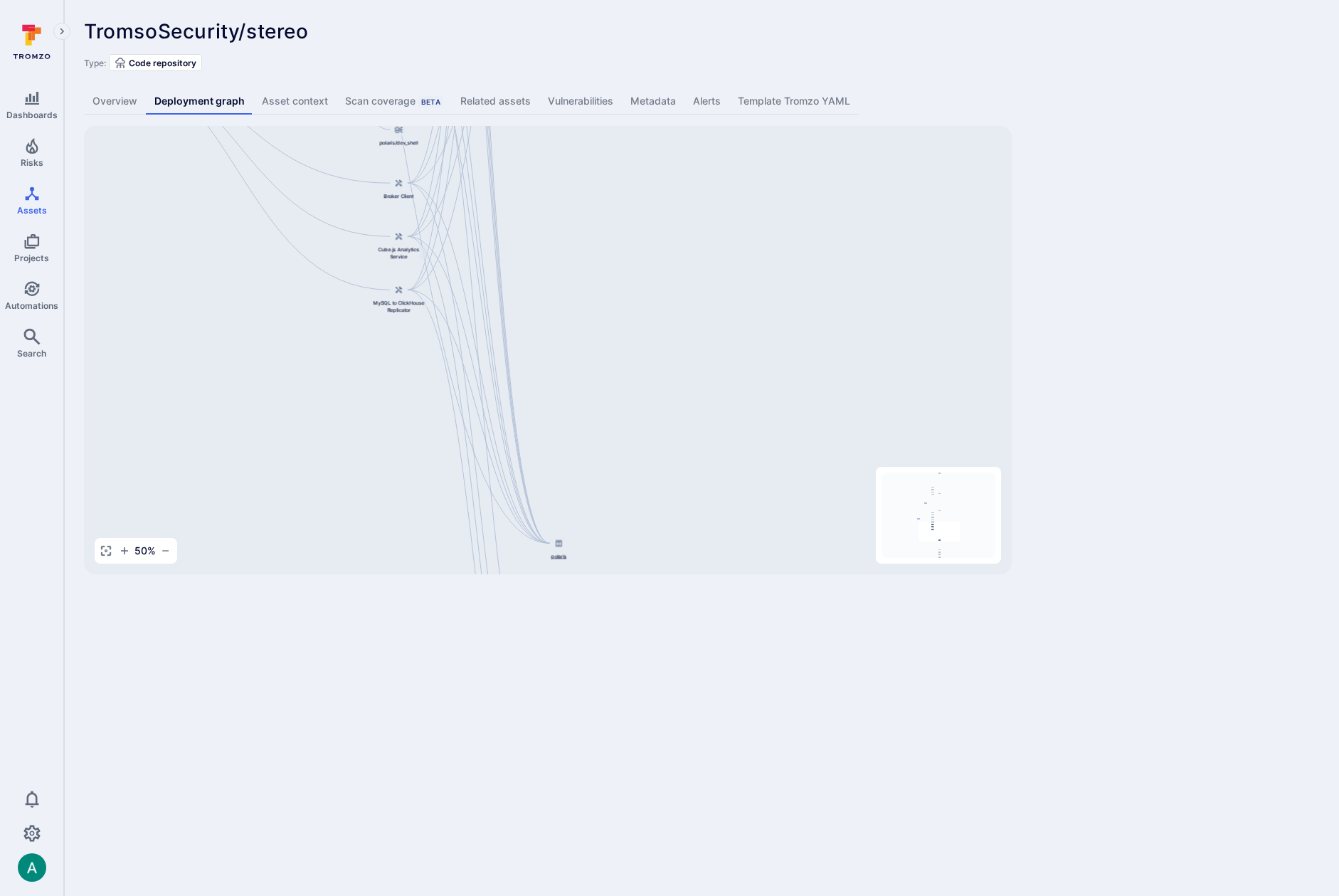
click at [556, 547] on div at bounding box center [558, 542] width 16 height 16
click at [398, 299] on span "MySQL to ClickHouse Replicator" at bounding box center [398, 306] width 57 height 14
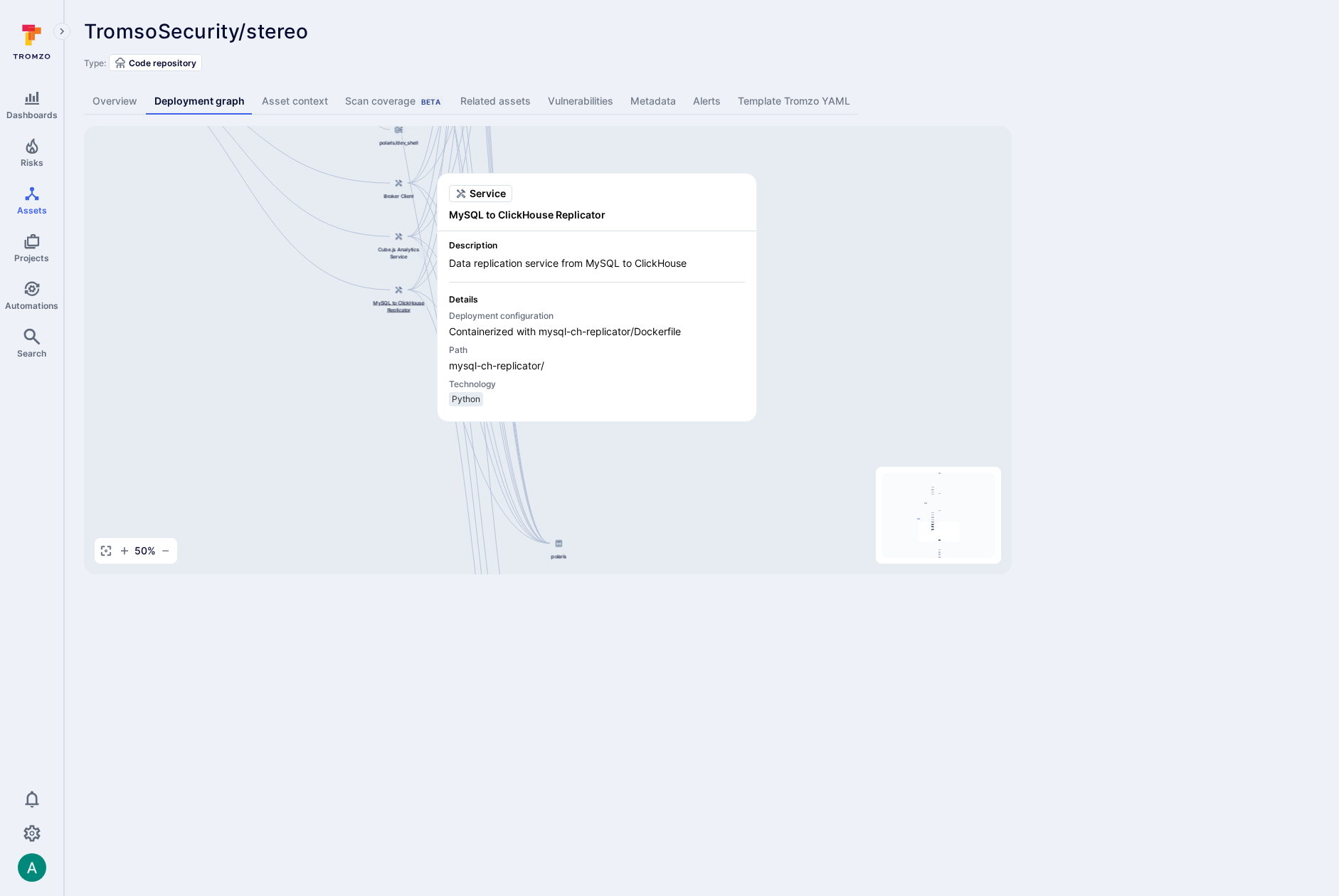
click at [398, 299] on span "MySQL to ClickHouse Replicator" at bounding box center [398, 306] width 57 height 14
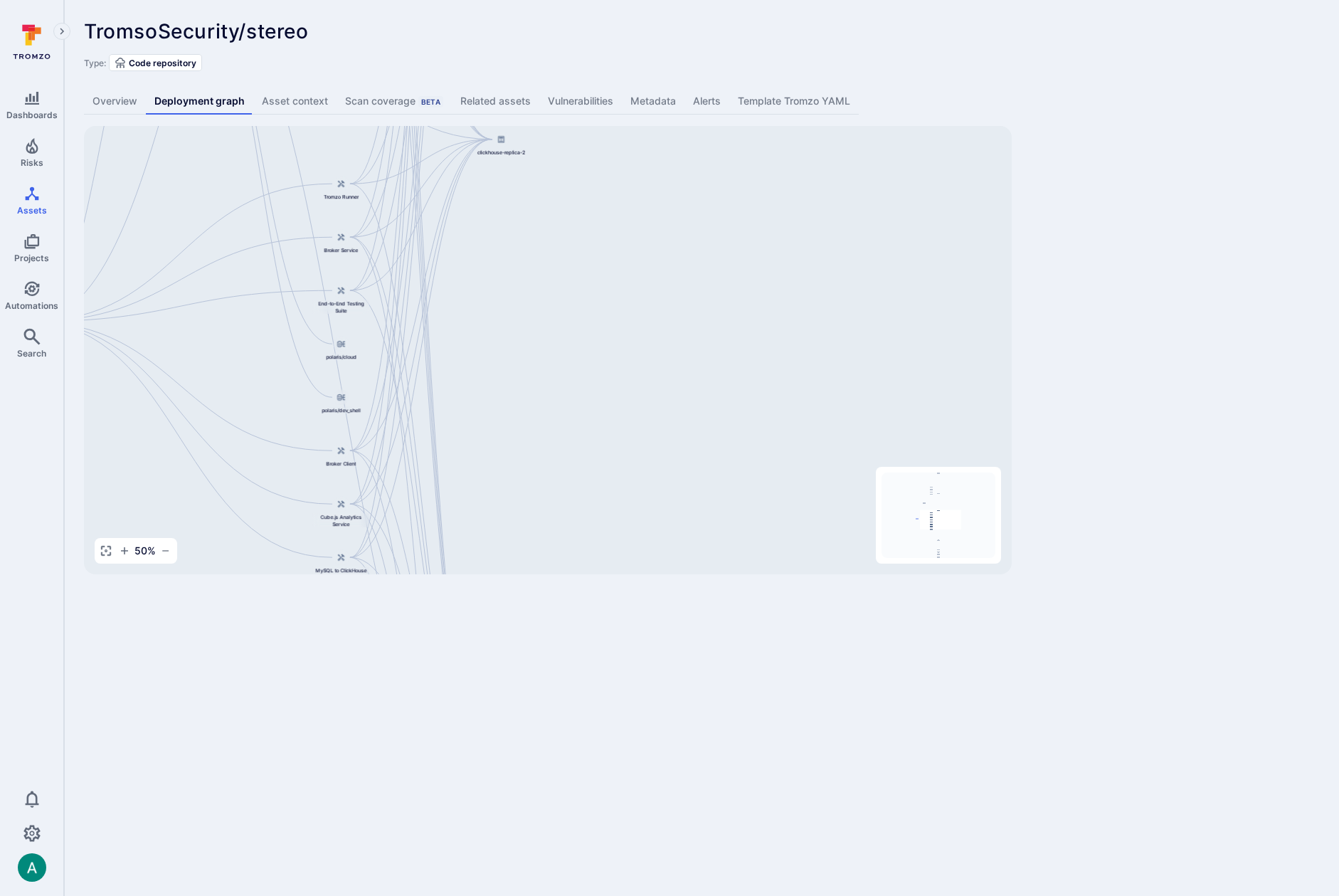
drag, startPoint x: 632, startPoint y: 338, endPoint x: 580, endPoint y: 524, distance: 193.1
click at [575, 605] on body "Dashboards Risks Assets Projects Automations Search 0 Assets Assets Pull reques…" at bounding box center [669, 448] width 1339 height 896
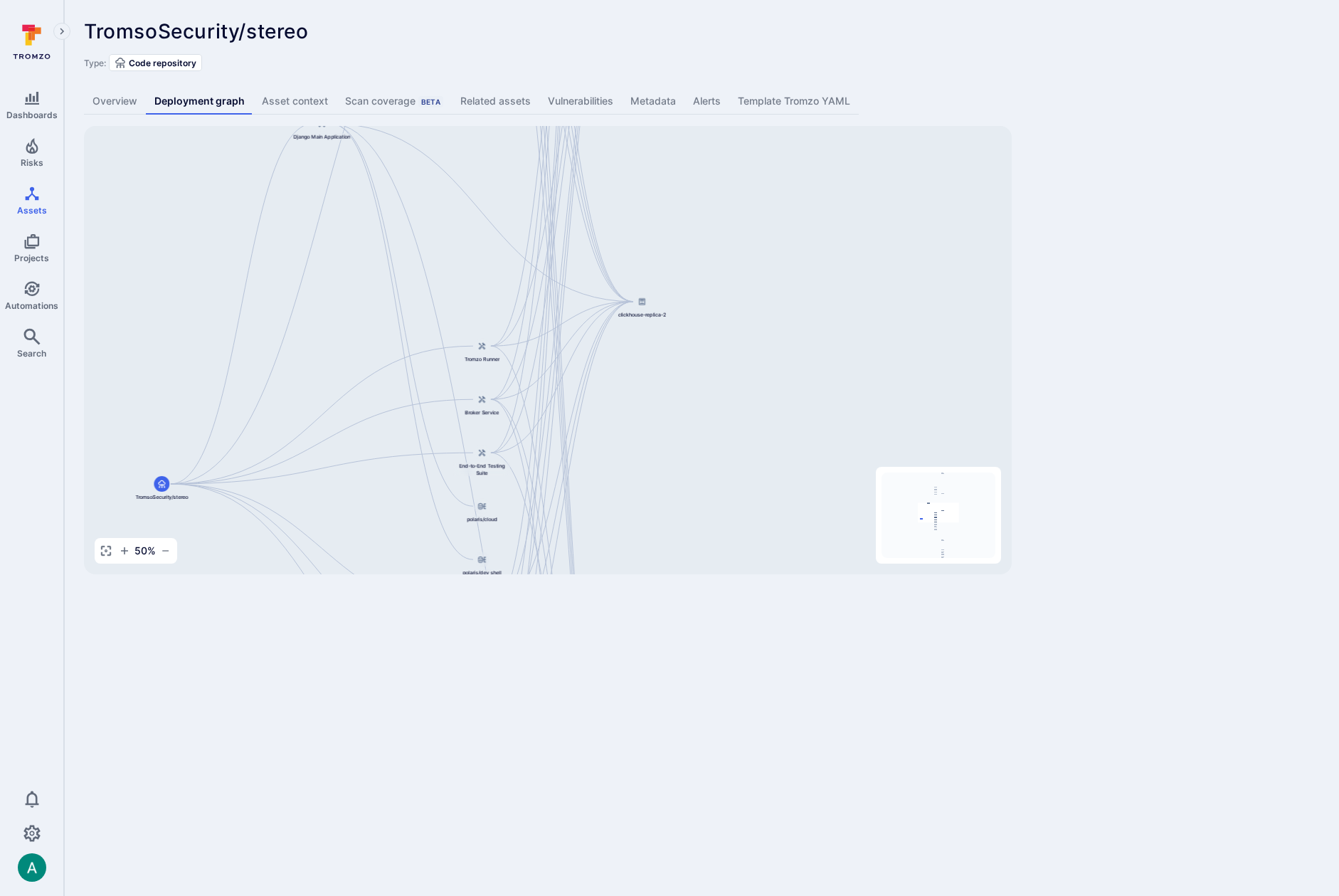
drag, startPoint x: 582, startPoint y: 383, endPoint x: 529, endPoint y: 400, distance: 55.7
click at [723, 545] on div "Django Main Application TromsoSecurity/stereo API Service Web Interface Dashboa…" at bounding box center [547, 350] width 928 height 448
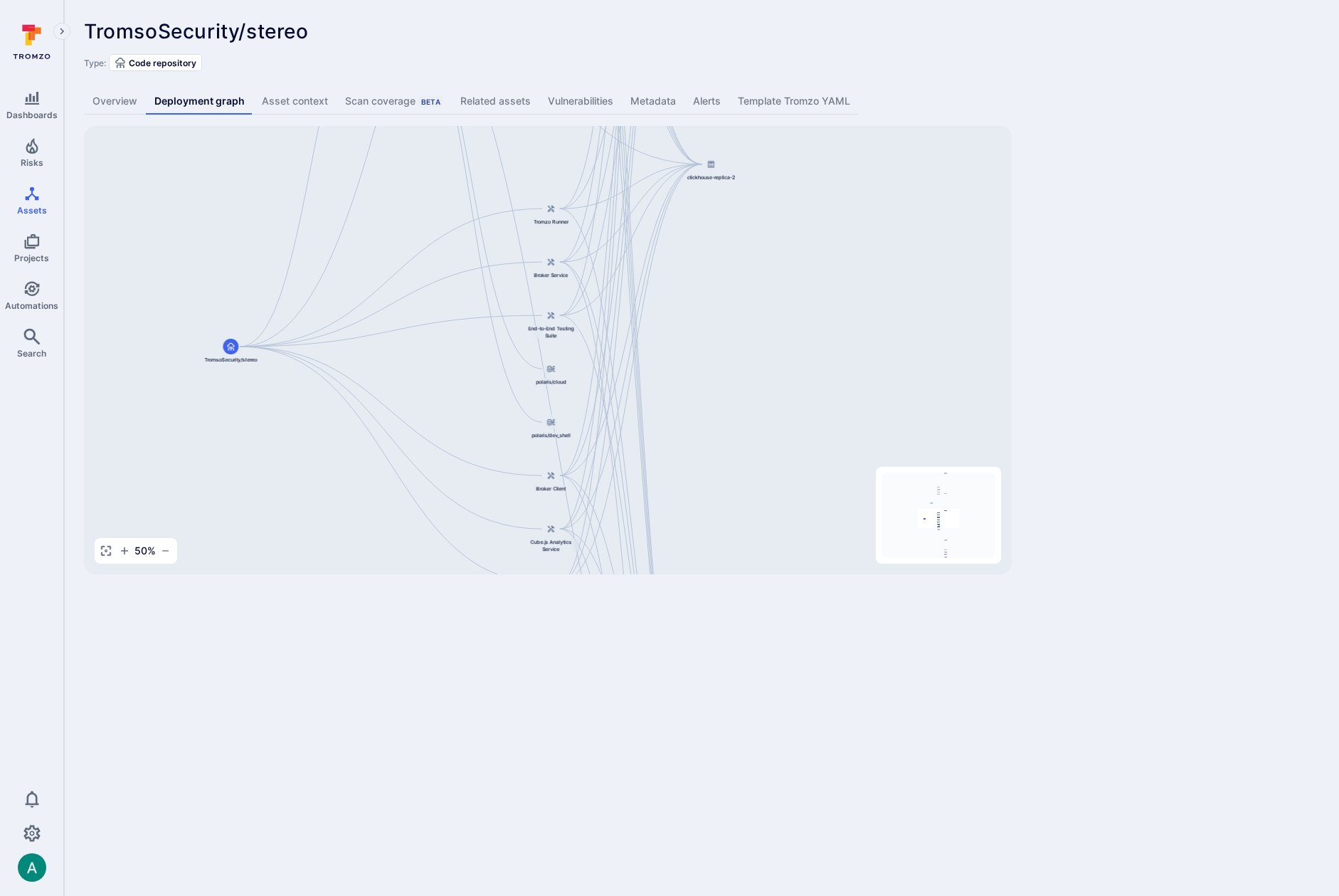
drag, startPoint x: 361, startPoint y: 240, endPoint x: 430, endPoint y: 102, distance: 154.3
click at [430, 102] on div "TromsoSecurity/stereo ... Show more Type: Code repository Overview Deployment g…" at bounding box center [701, 297] width 1275 height 594
click at [654, 233] on div "Django Main Application TromsoSecurity/stereo API Service Web Interface Dashboa…" at bounding box center [547, 350] width 928 height 448
